Goal: Navigation & Orientation: Find specific page/section

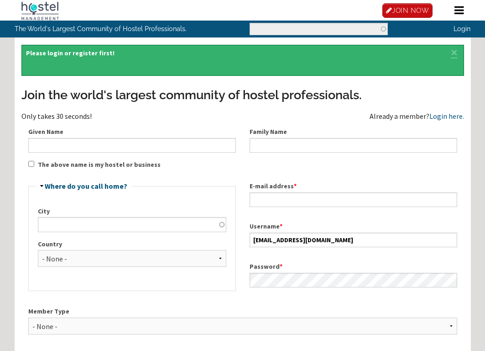
click at [451, 120] on div "Family Name" at bounding box center [353, 140] width 221 height 40
click at [447, 117] on link "Login here." at bounding box center [447, 115] width 35 height 9
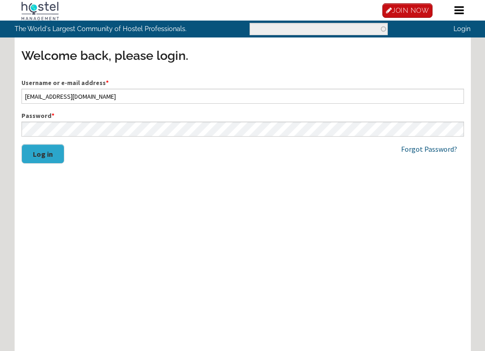
click at [52, 157] on button "Log in" at bounding box center [42, 154] width 43 height 20
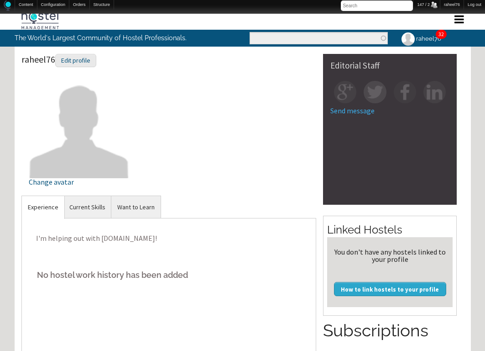
click at [439, 34] on link "32" at bounding box center [441, 34] width 5 height 7
